Goal: Navigation & Orientation: Find specific page/section

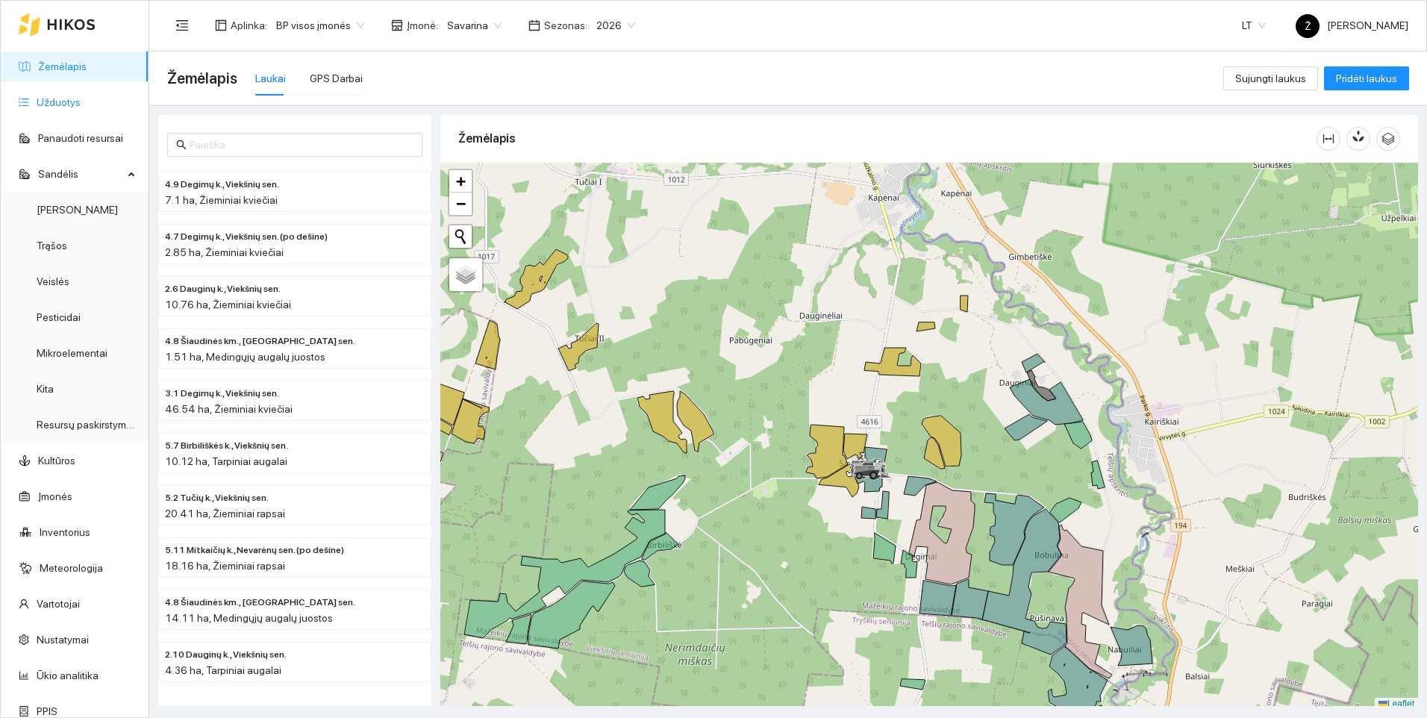
click at [49, 106] on link "Užduotys" at bounding box center [59, 102] width 44 height 12
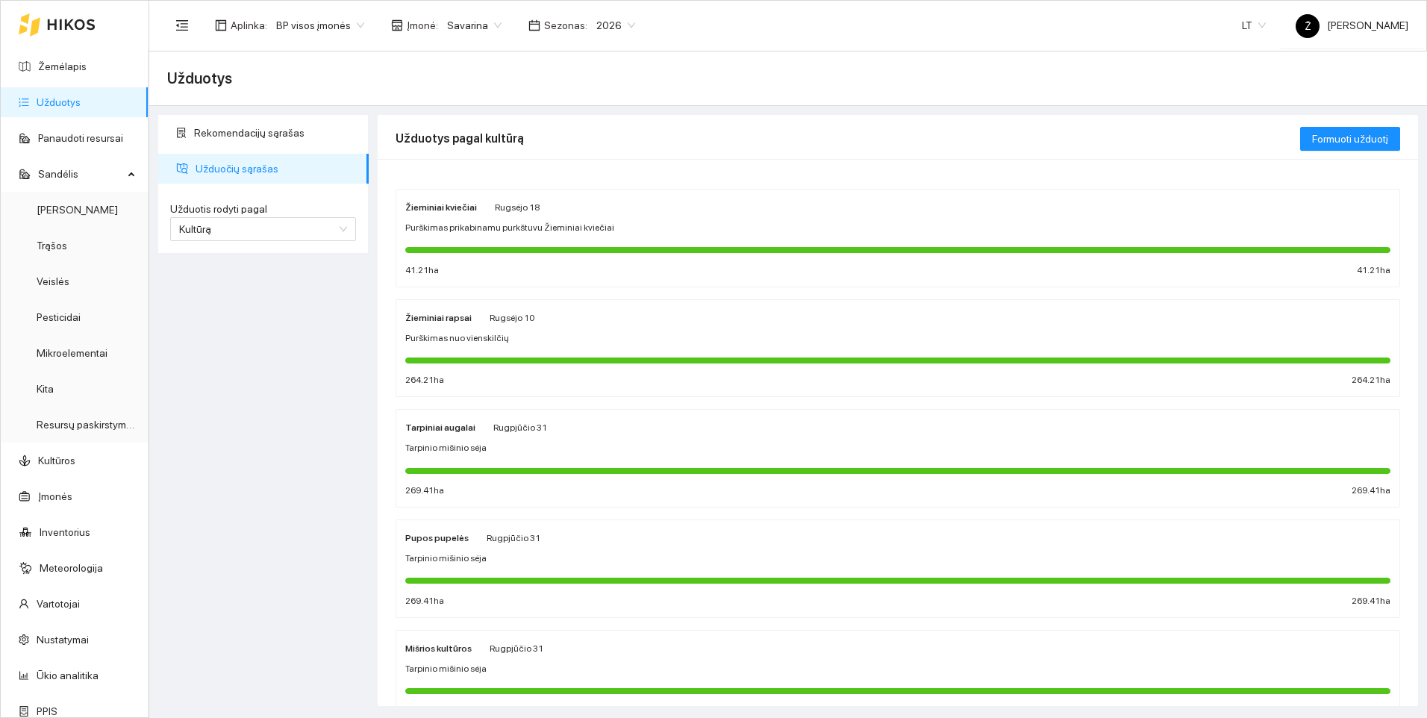
click at [534, 217] on div "Žieminiai kviečiai [PERSON_NAME][DATE] Purškimas prikabinamu purkštuvu Žieminia…" at bounding box center [897, 237] width 985 height 79
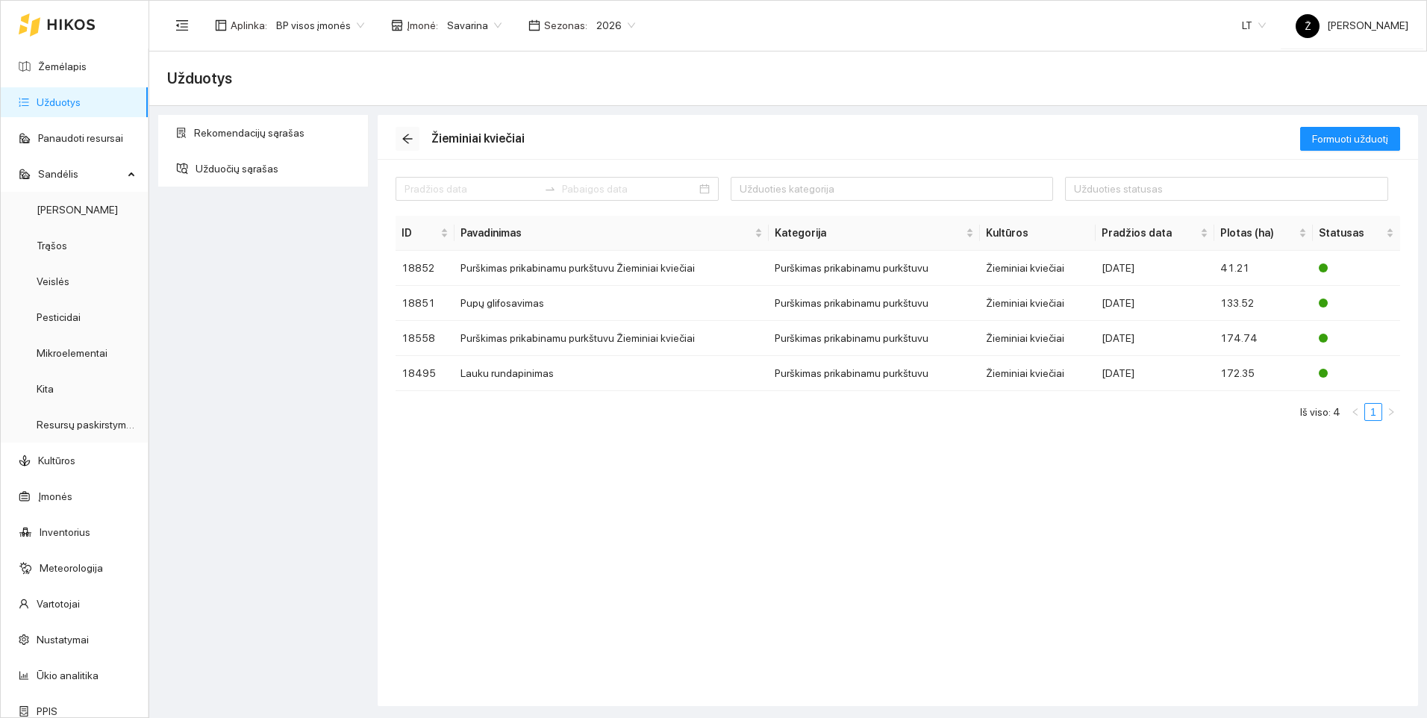
click at [399, 139] on span "arrow-left" at bounding box center [407, 139] width 22 height 12
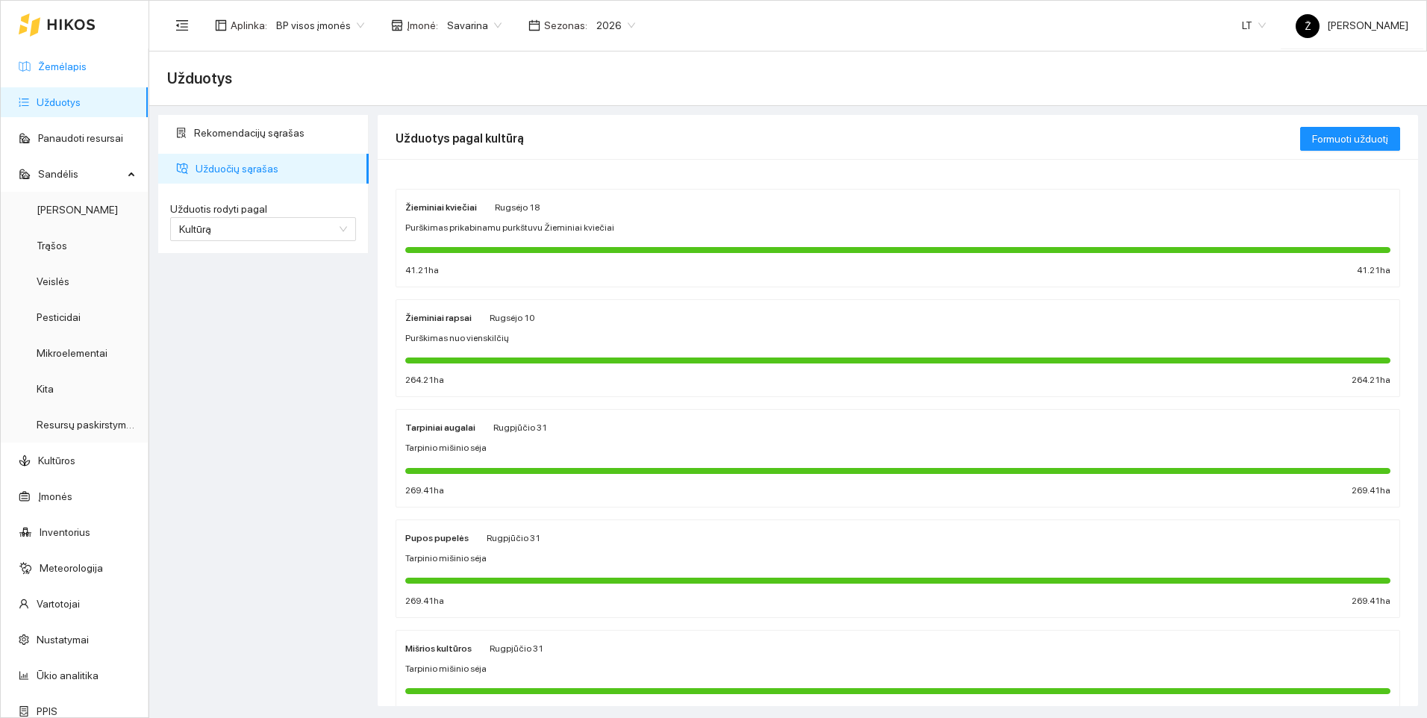
click at [81, 63] on link "Žemėlapis" at bounding box center [62, 66] width 48 height 12
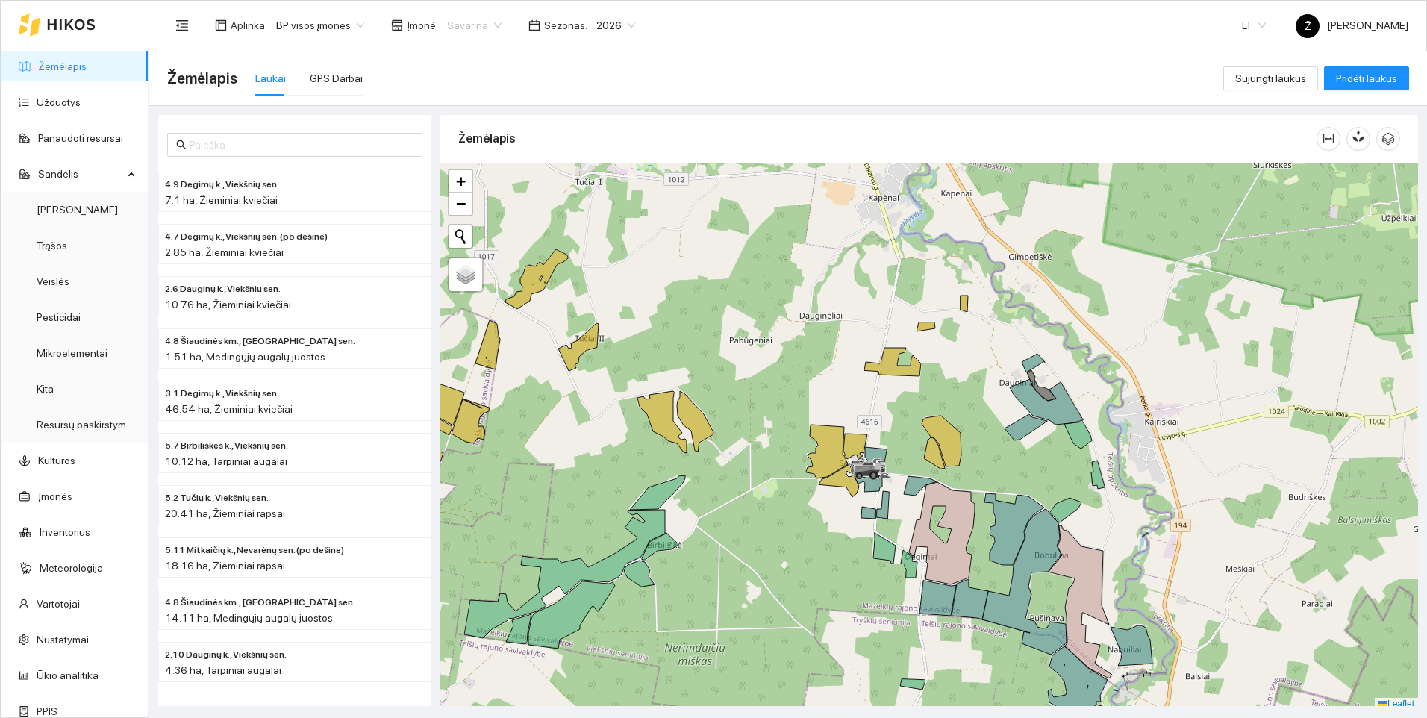
click at [486, 25] on span "Savarina" at bounding box center [474, 25] width 54 height 22
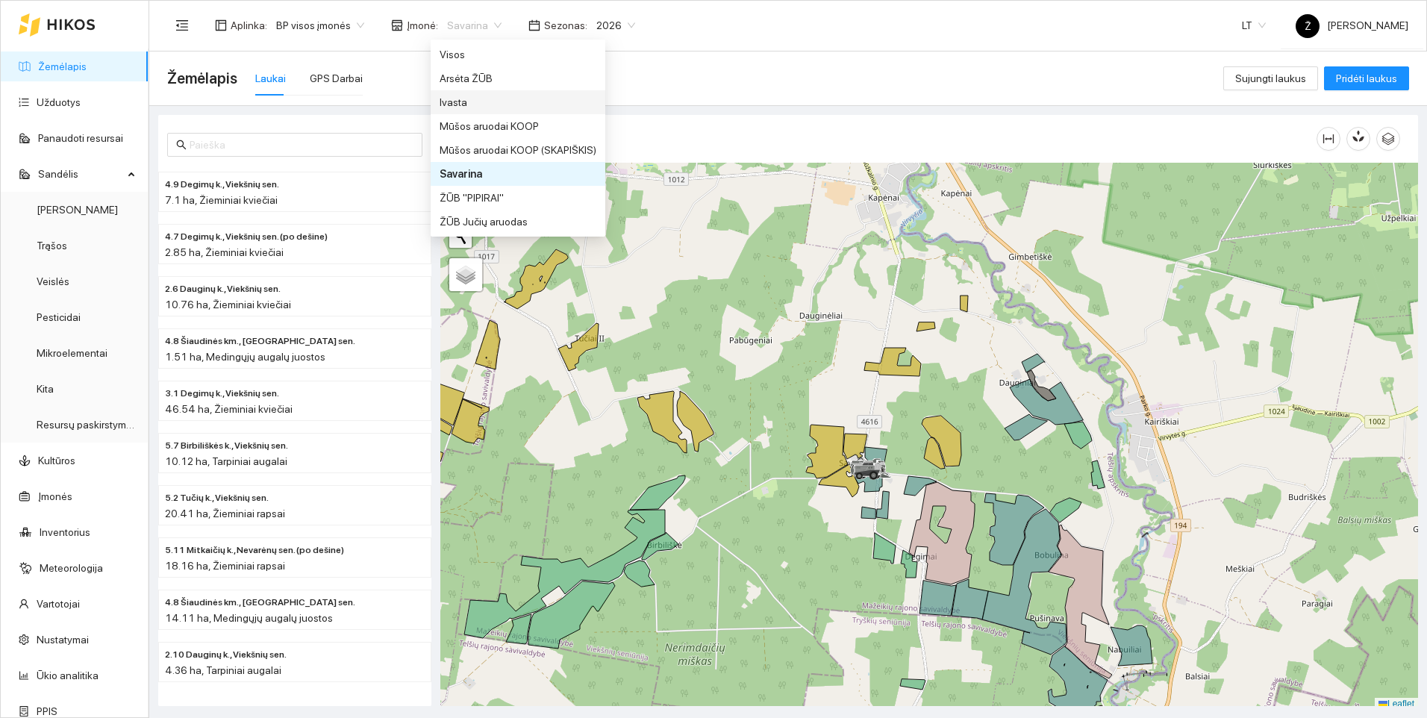
click at [463, 101] on div "Ivasta" at bounding box center [517, 102] width 157 height 16
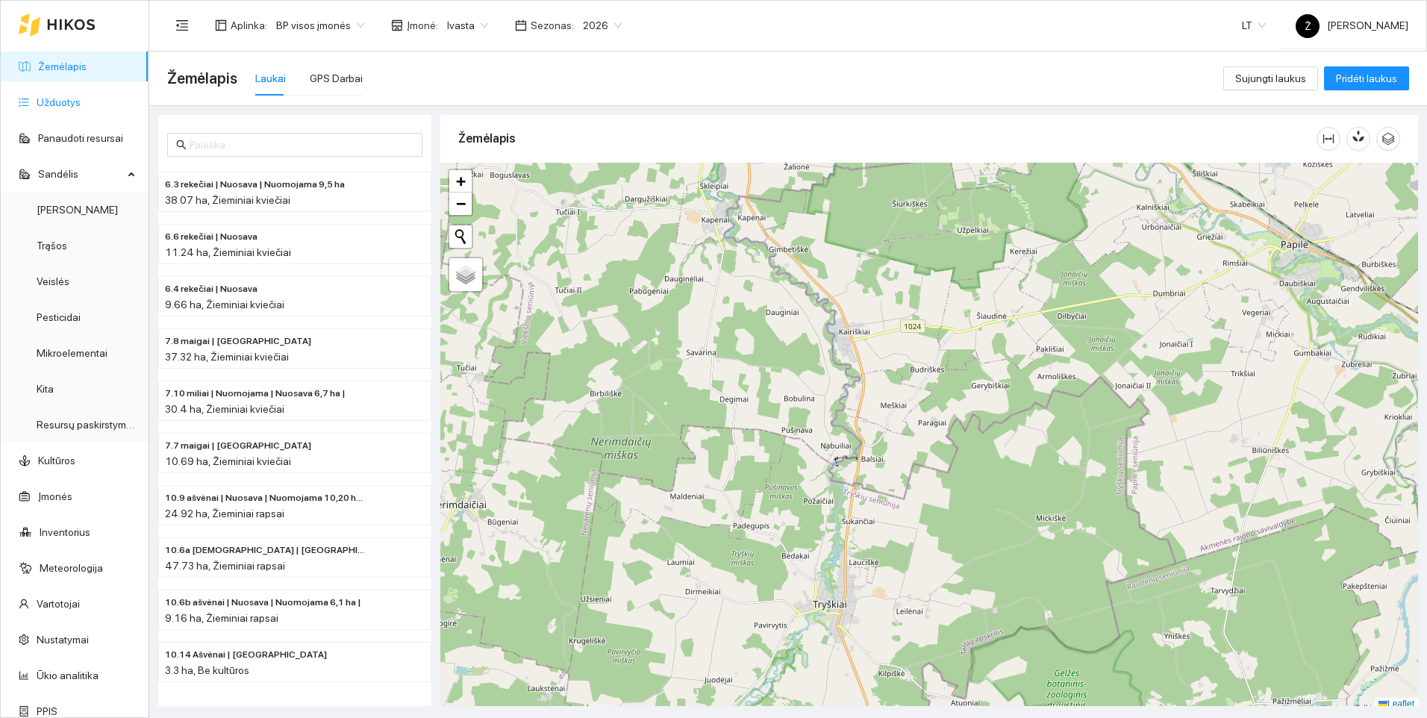
click at [81, 96] on link "Užduotys" at bounding box center [59, 102] width 44 height 12
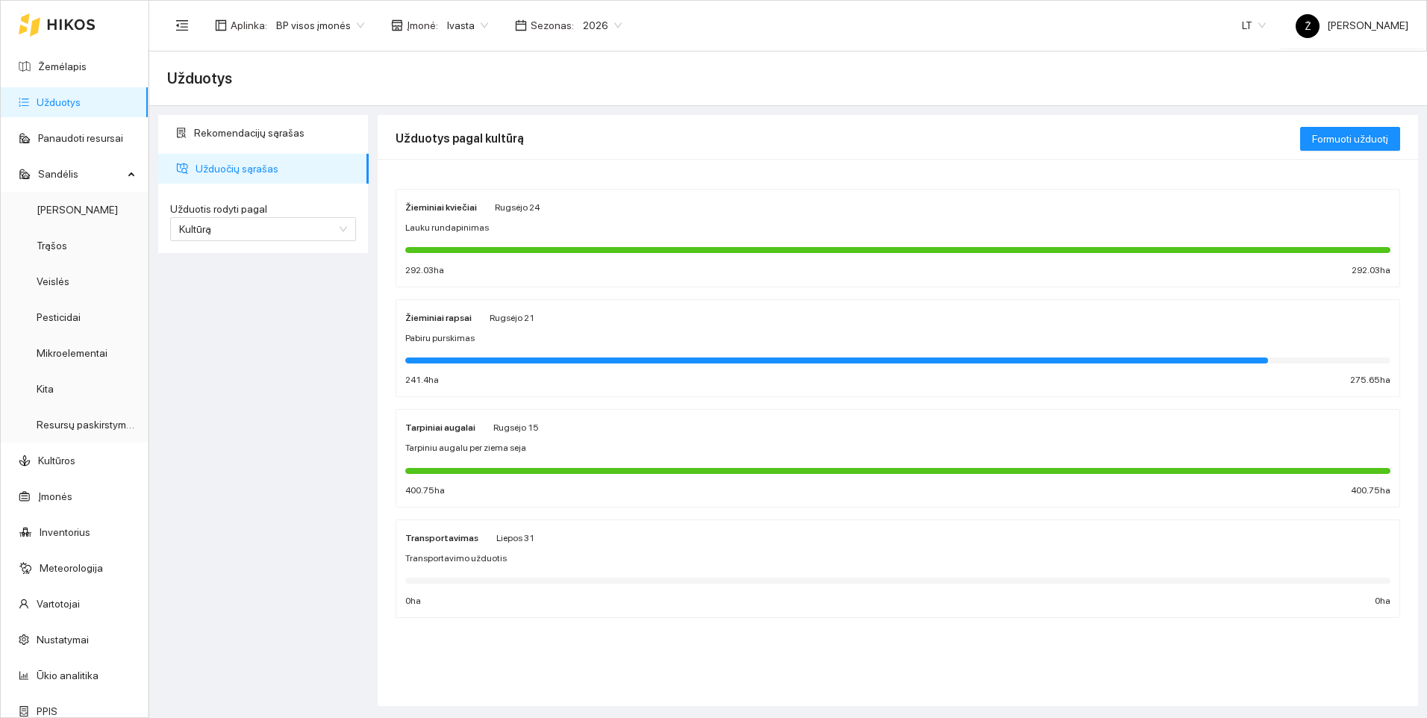
click at [260, 414] on div "Rekomendacijų sąrašas Užduočių sąrašas Užduotis rodyti pagal Kultūrą Užduotis r…" at bounding box center [263, 410] width 219 height 591
